Goal: Task Accomplishment & Management: Manage account settings

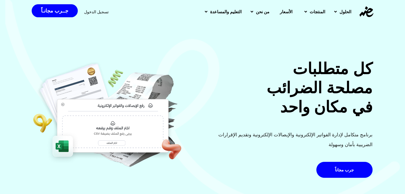
drag, startPoint x: 85, startPoint y: 11, endPoint x: 89, endPoint y: 13, distance: 5.0
click at [85, 11] on span "تسجيل الدخول" at bounding box center [96, 12] width 24 height 4
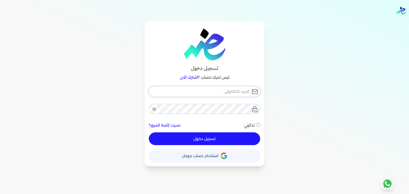
type input "[EMAIL_ADDRESS][DOMAIN_NAME]"
click at [246, 137] on div "[EMAIL_ADDRESS][DOMAIN_NAME] نسيت كلمة المرور؟ تذكرني تسجيل دخول" at bounding box center [204, 115] width 111 height 59
click at [235, 141] on button "تسجيل دخول" at bounding box center [204, 139] width 111 height 13
checkbox input "false"
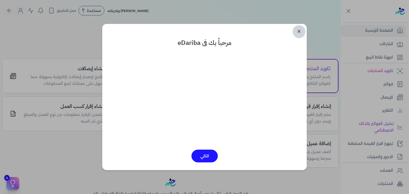
click at [298, 34] on link "✕" at bounding box center [298, 31] width 13 height 13
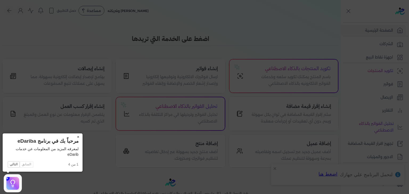
click at [79, 137] on button "×" at bounding box center [78, 137] width 9 height 7
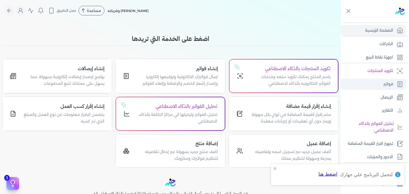
click at [382, 84] on link "فواتير" at bounding box center [373, 84] width 65 height 11
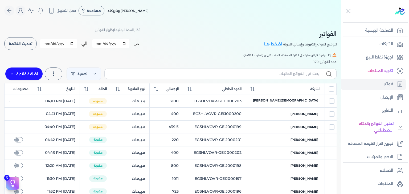
click at [100, 44] on input "[DATE]" at bounding box center [110, 44] width 37 height 10
drag, startPoint x: 104, startPoint y: 41, endPoint x: 109, endPoint y: 47, distance: 7.7
click at [104, 42] on input "[DATE]" at bounding box center [110, 44] width 37 height 10
type input "[DATE]"
click at [45, 42] on input "[DATE]" at bounding box center [58, 44] width 37 height 10
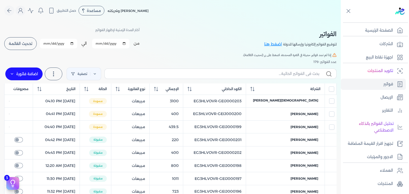
type input "[DATE]"
click at [29, 46] on button "تحديث القائمة" at bounding box center [20, 43] width 32 height 13
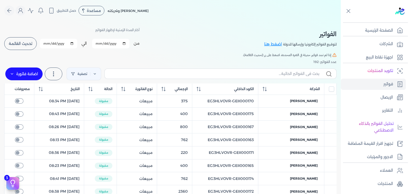
click at [31, 42] on span "تحديث القائمة" at bounding box center [20, 44] width 23 height 4
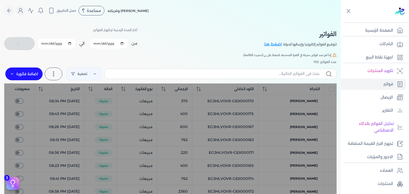
checkbox input "false"
